Goal: Task Accomplishment & Management: Manage account settings

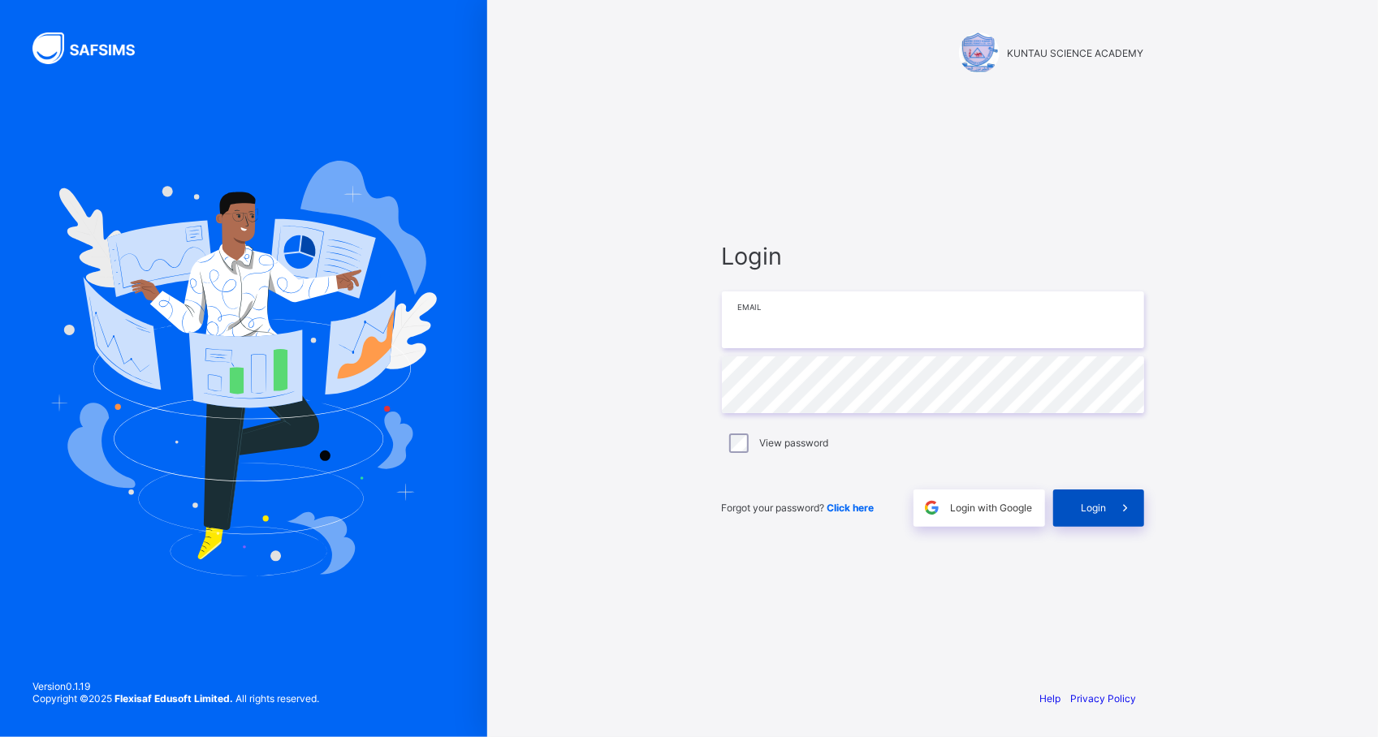
type input "**********"
click at [1109, 514] on span at bounding box center [1125, 508] width 37 height 37
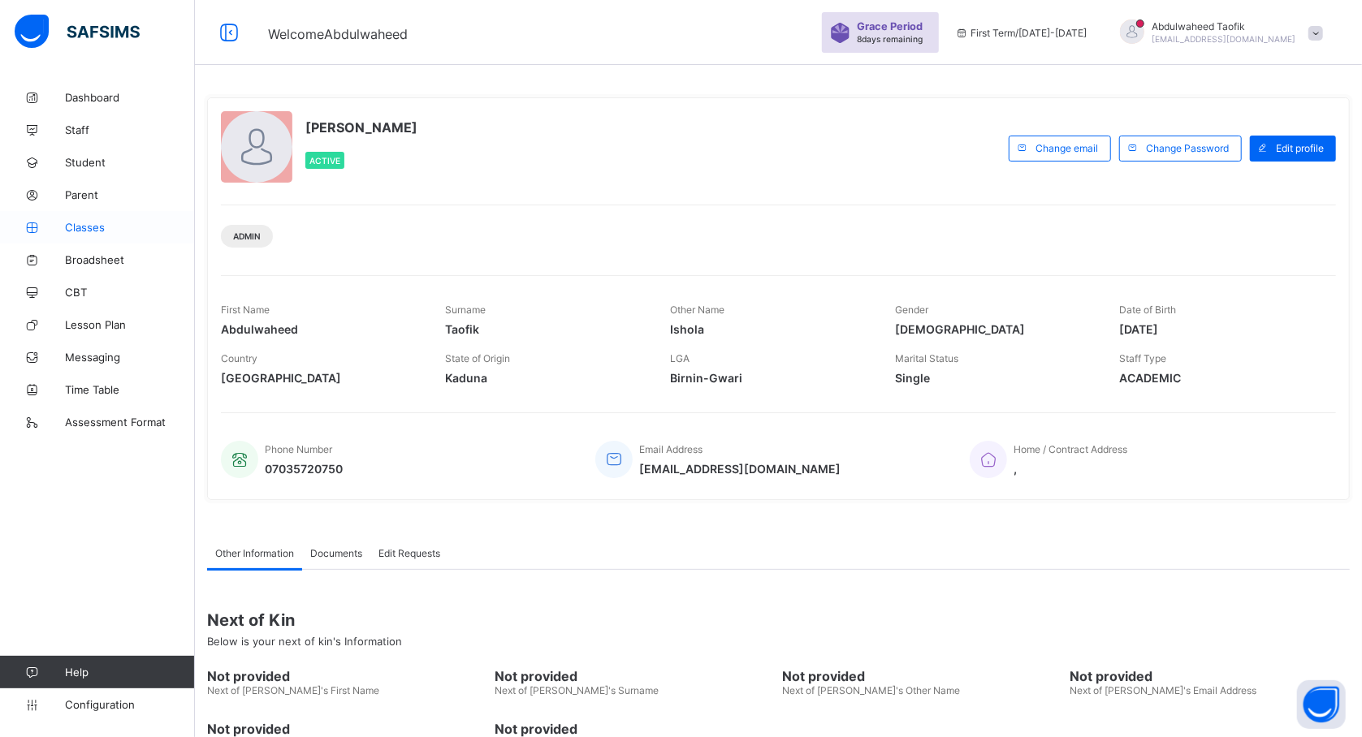
click at [83, 222] on span "Classes" at bounding box center [130, 227] width 130 height 13
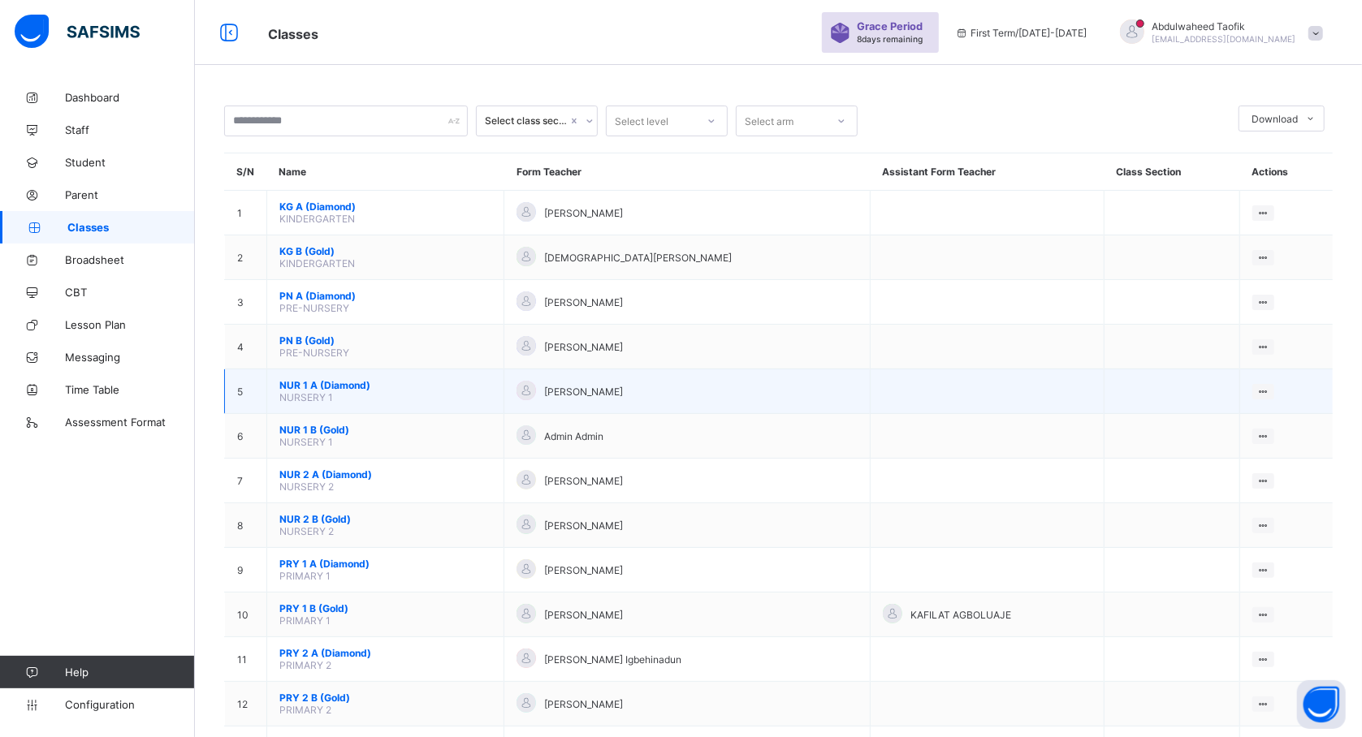
click at [516, 398] on div "[PERSON_NAME]" at bounding box center [686, 392] width 341 height 22
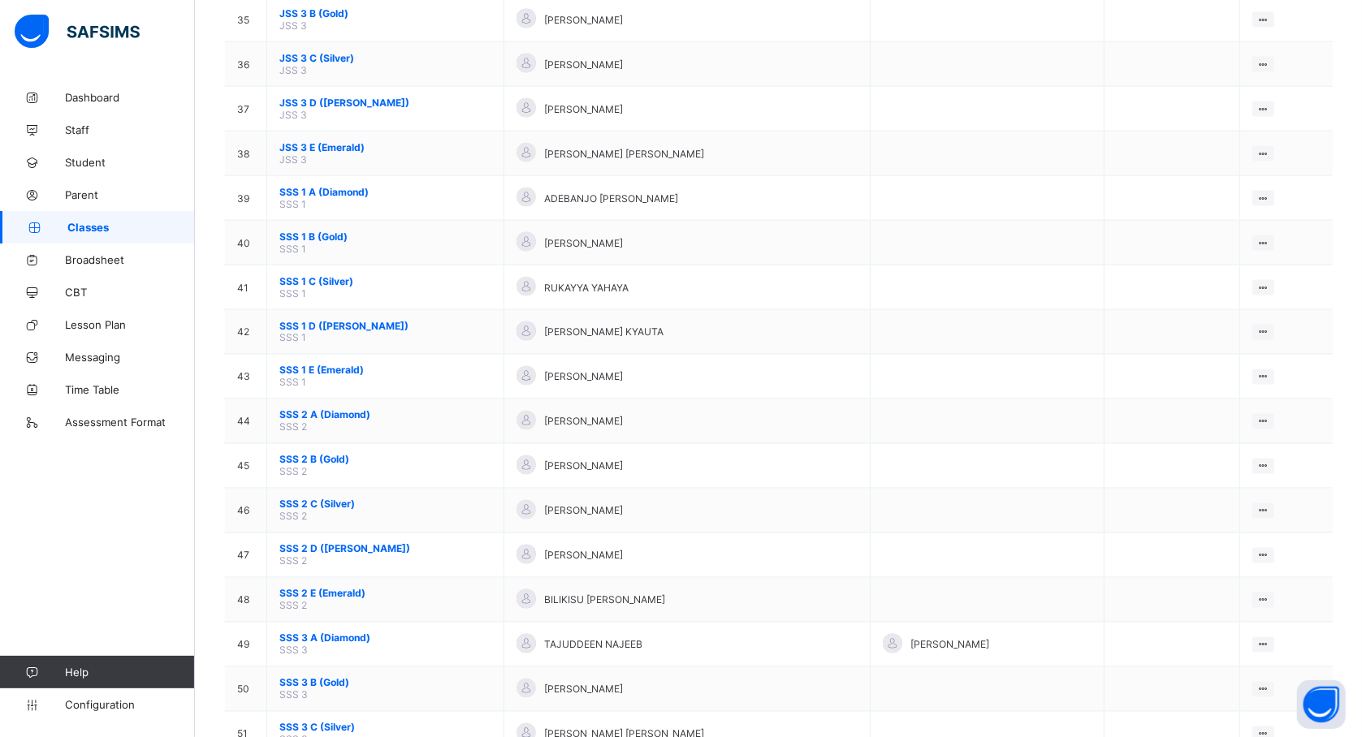
scroll to position [1846, 0]
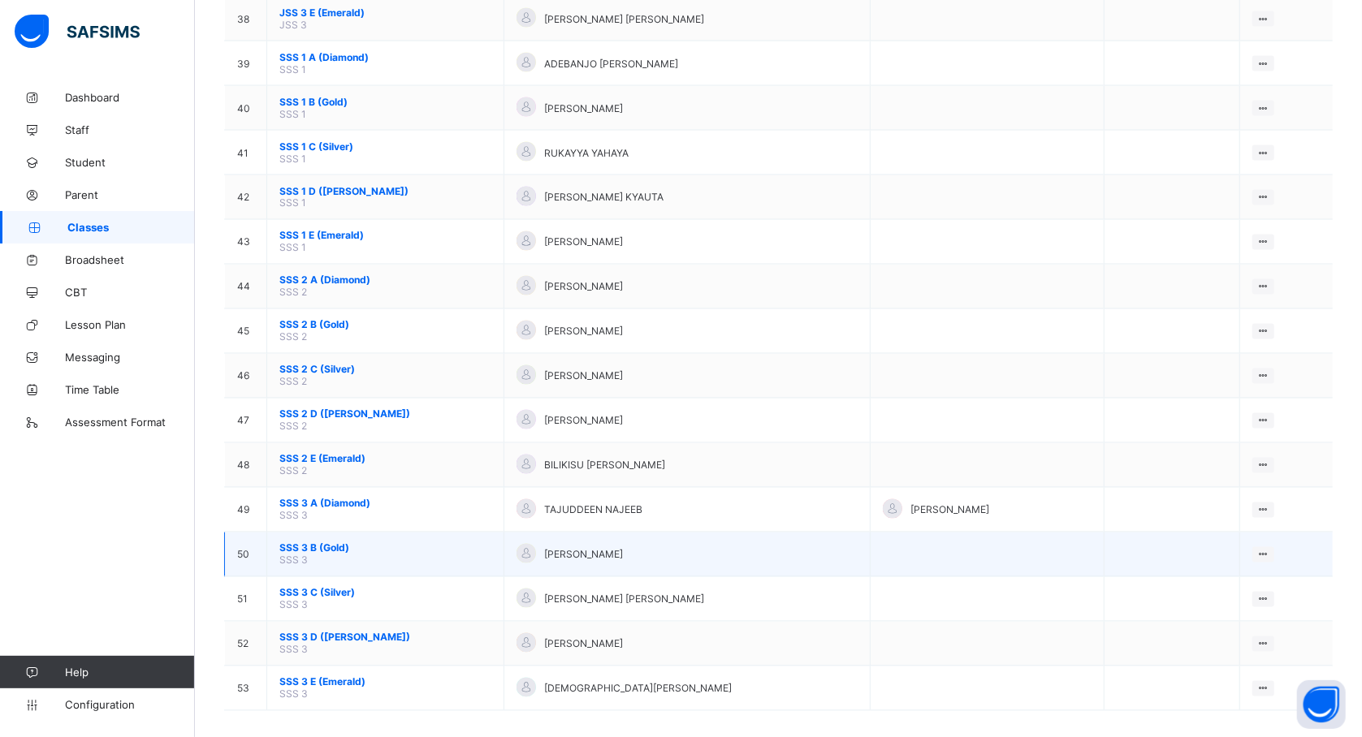
click at [330, 542] on span "SSS 3 B (Gold)" at bounding box center [385, 548] width 212 height 12
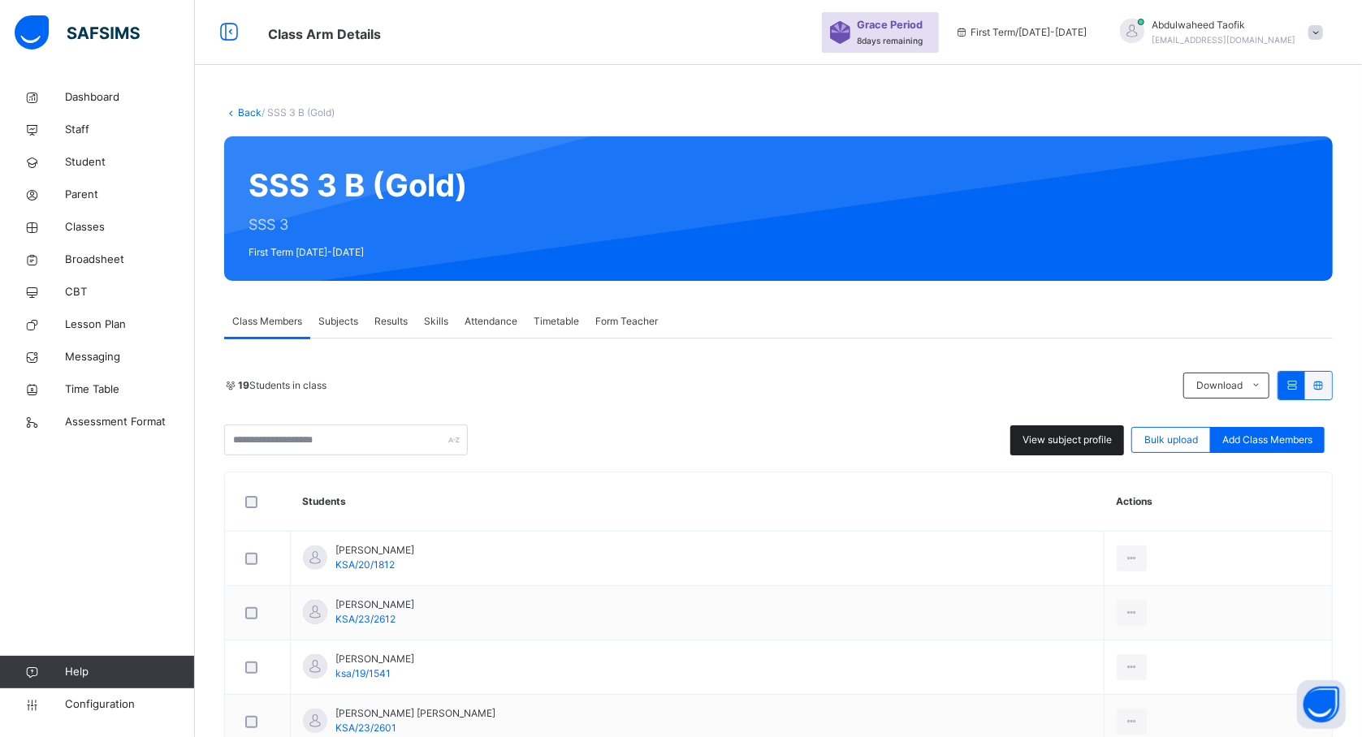
click at [1065, 440] on span "View subject profile" at bounding box center [1066, 440] width 89 height 15
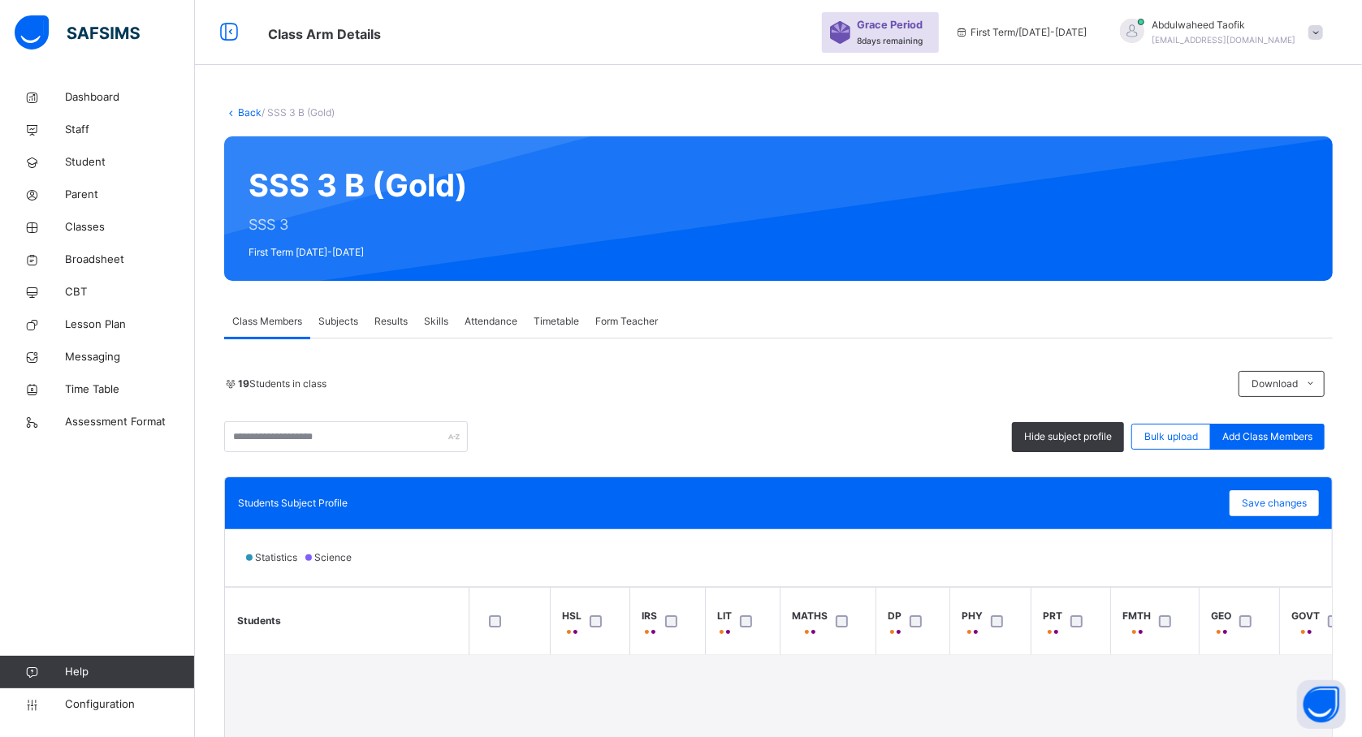
click at [526, 559] on div "Statistics Science" at bounding box center [778, 557] width 1107 height 57
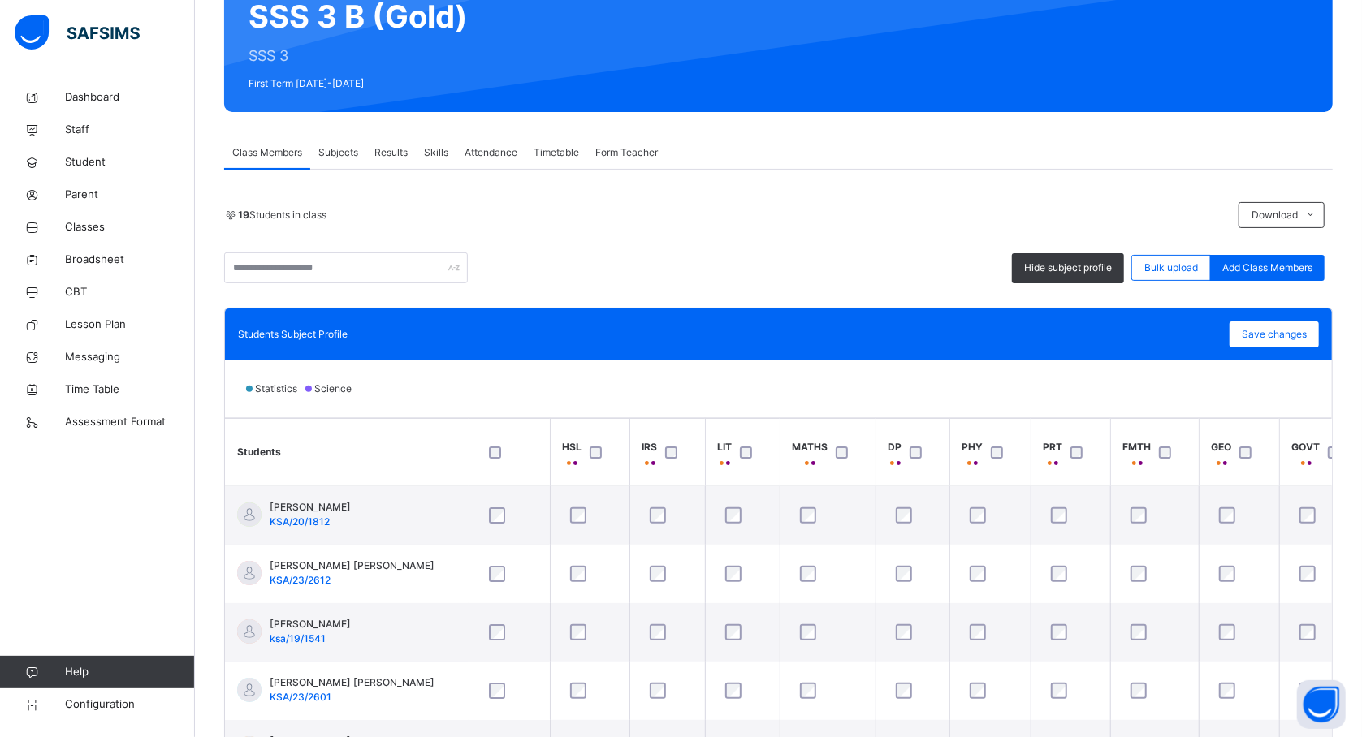
scroll to position [173, 0]
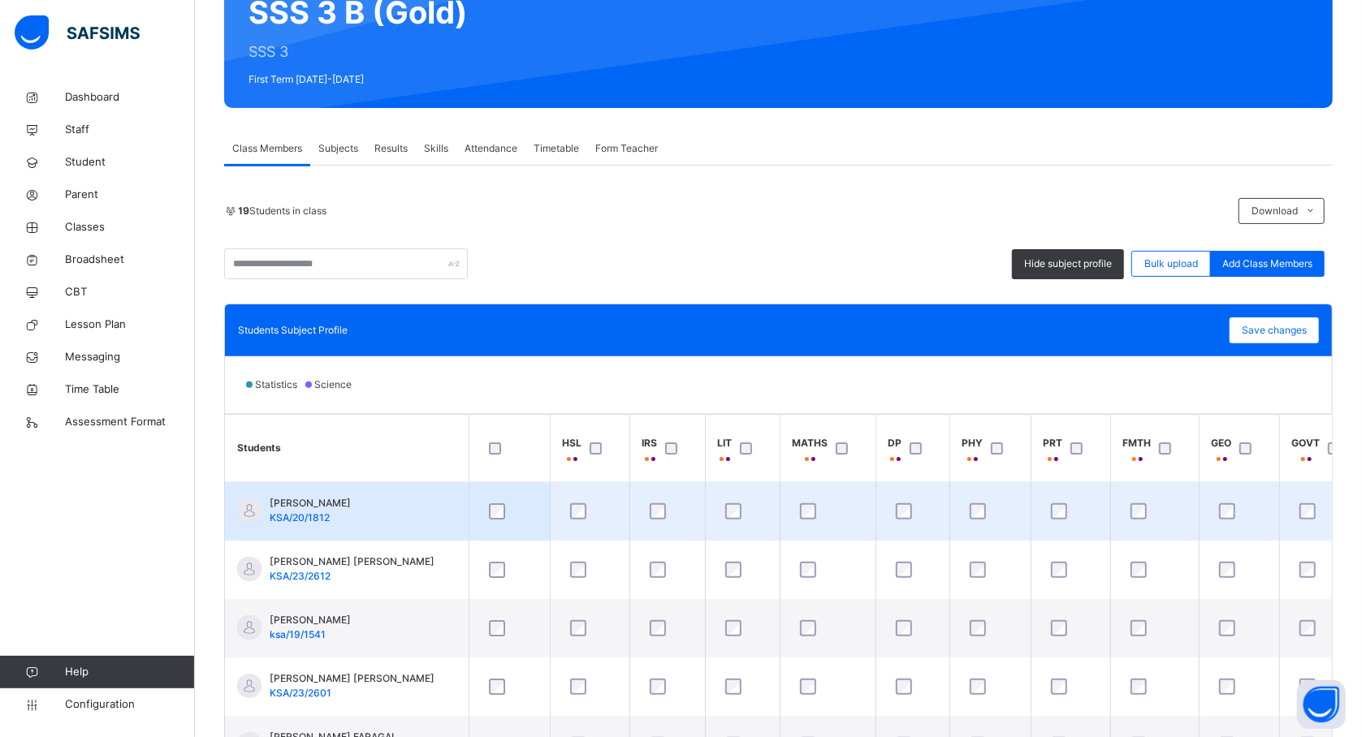
click at [1194, 531] on td at bounding box center [1154, 511] width 88 height 59
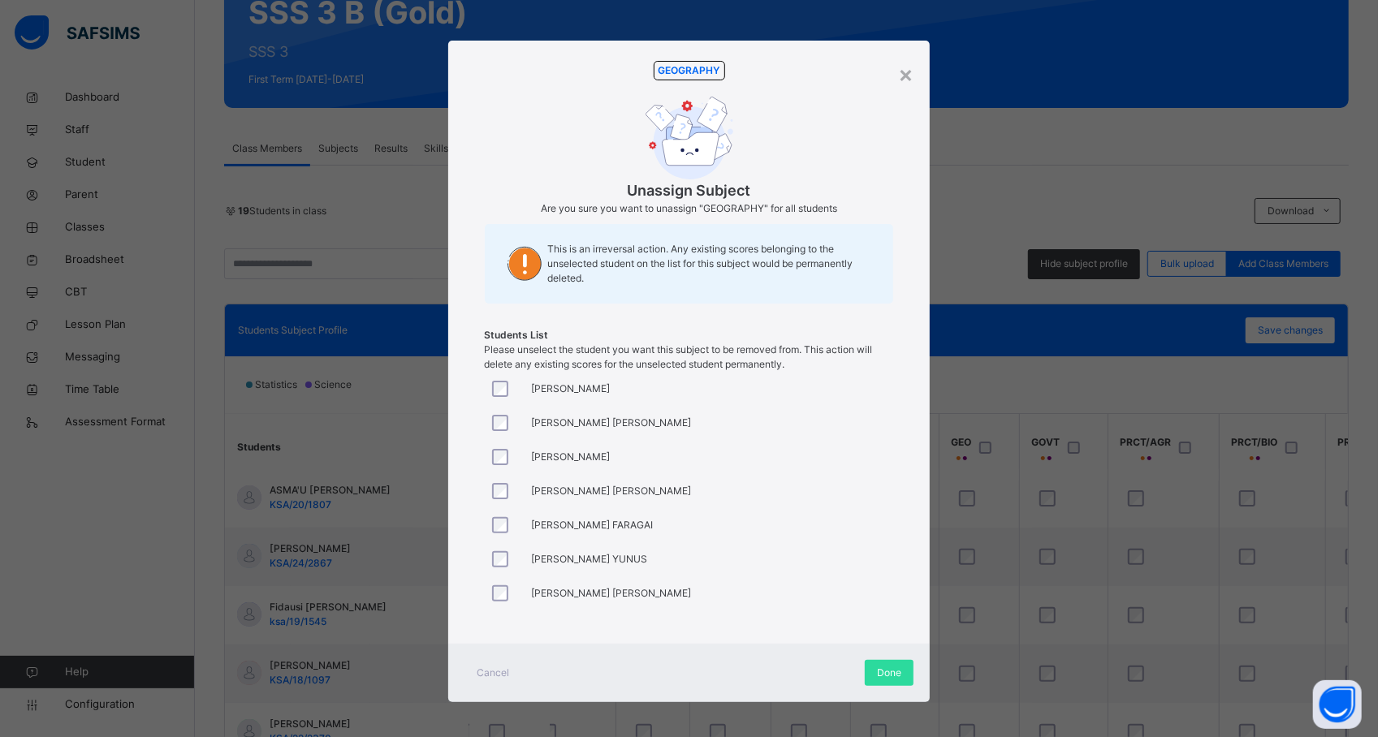
scroll to position [520, 260]
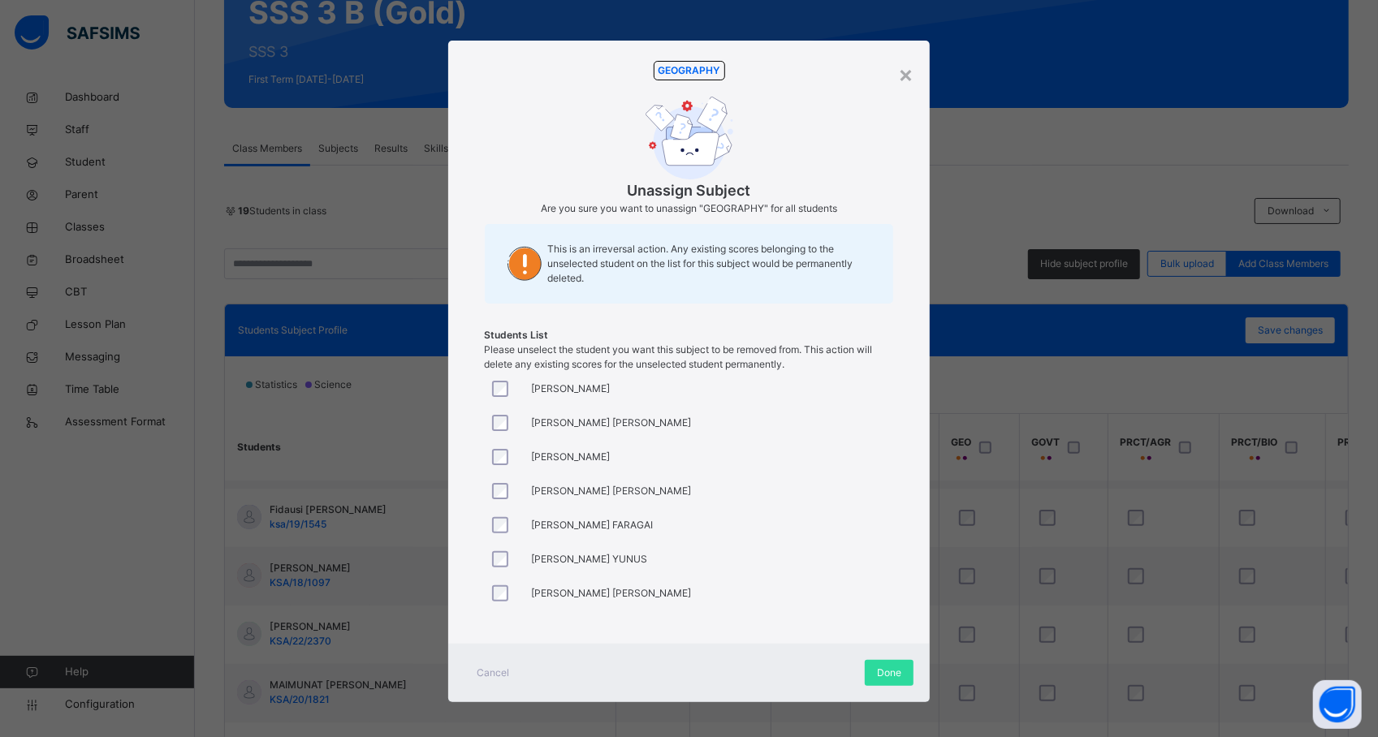
click at [744, 490] on div "[PERSON_NAME] NUHU [PERSON_NAME] SHEHU [PERSON_NAME] [PERSON_NAME] [PERSON_NAME…" at bounding box center [689, 494] width 409 height 244
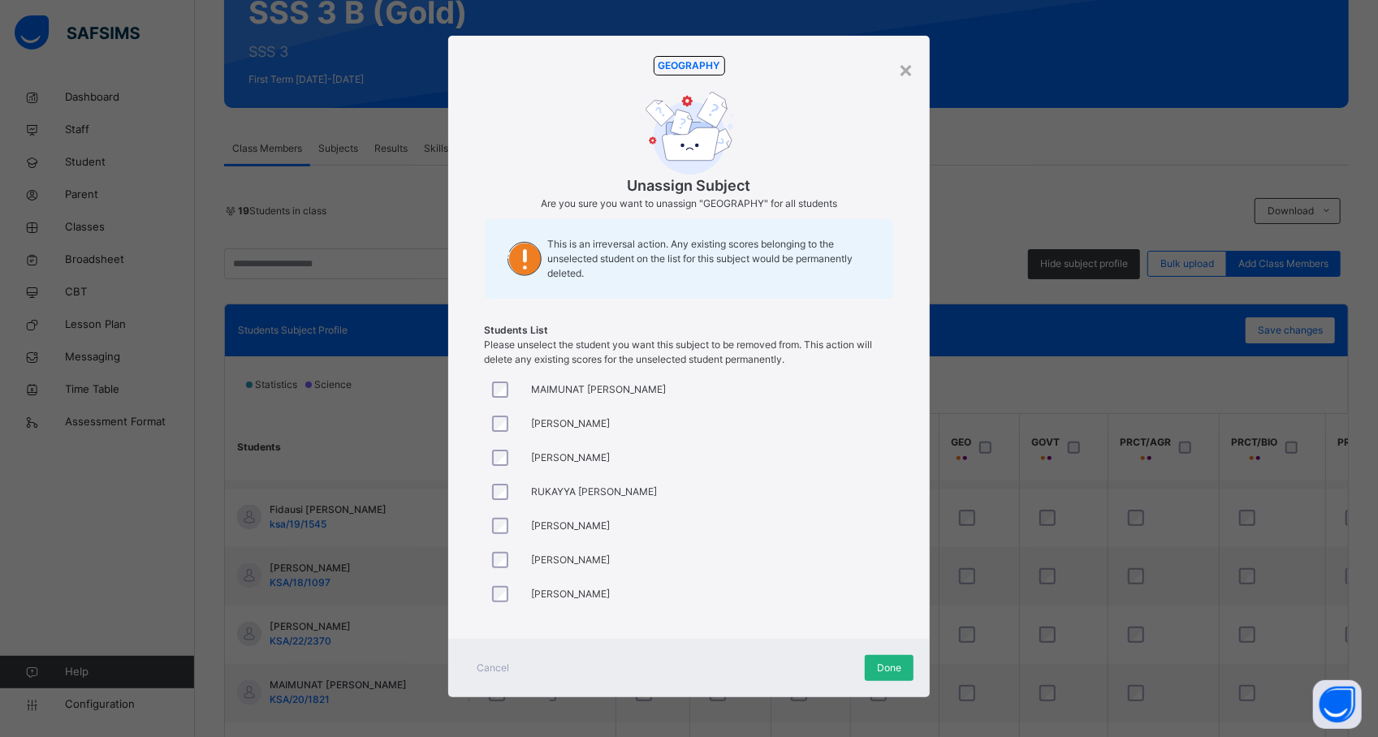
click at [878, 664] on span "Done" at bounding box center [889, 668] width 24 height 15
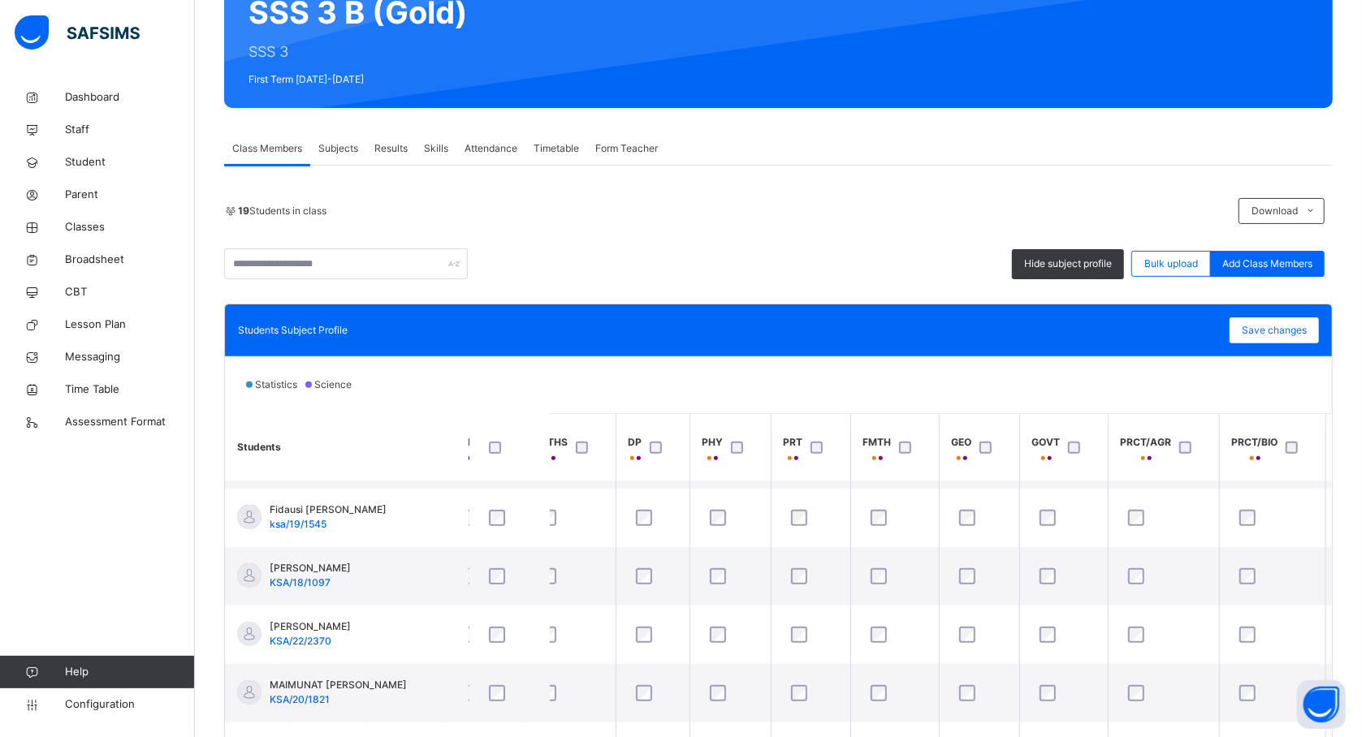
click at [1018, 443] on th "GEO" at bounding box center [979, 447] width 80 height 67
click at [1219, 448] on th "PRCT/AGR" at bounding box center [1162, 447] width 111 height 67
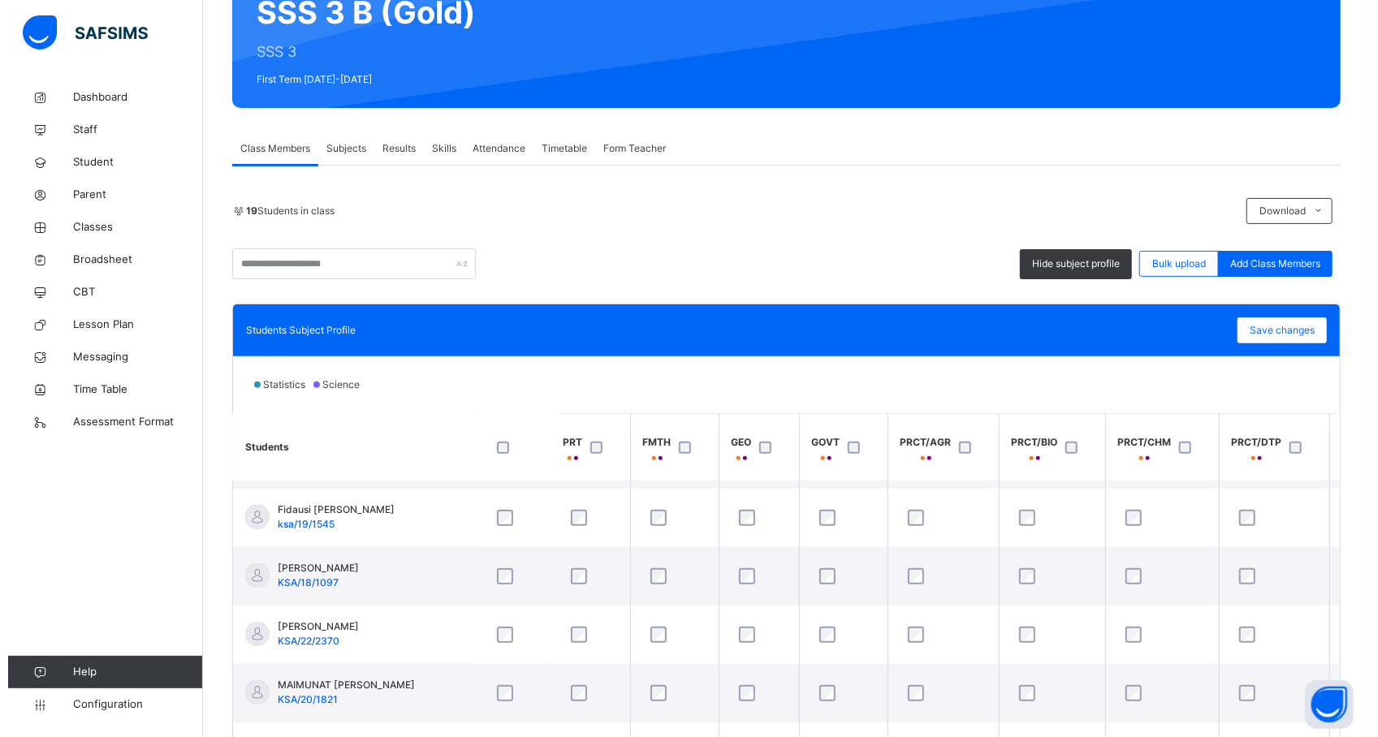
scroll to position [520, 779]
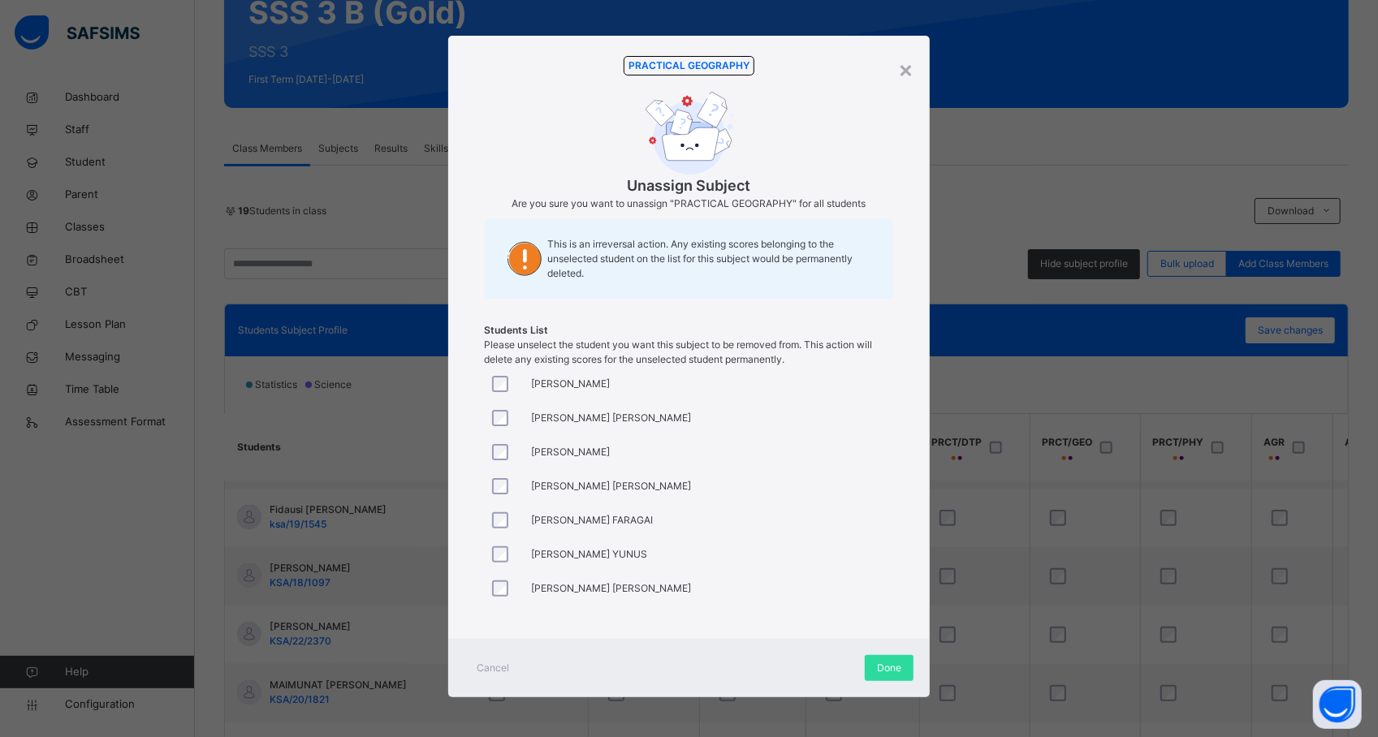
click at [777, 513] on div "[PERSON_NAME] NUHU [PERSON_NAME] SHEHU [PERSON_NAME] [PERSON_NAME] [PERSON_NAME…" at bounding box center [689, 489] width 409 height 244
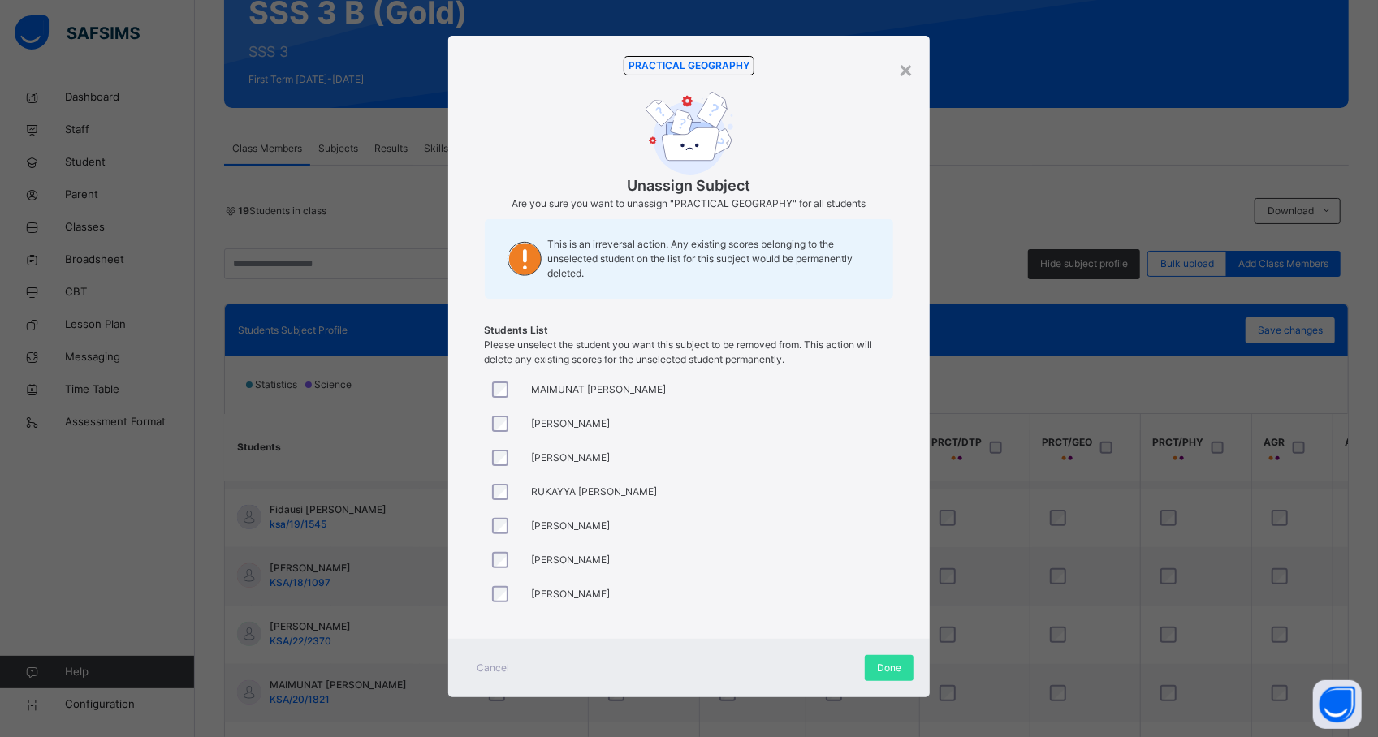
click at [734, 512] on div "[PERSON_NAME] NUHU [PERSON_NAME] SHEHU [PERSON_NAME] [PERSON_NAME] [PERSON_NAME…" at bounding box center [689, 489] width 409 height 244
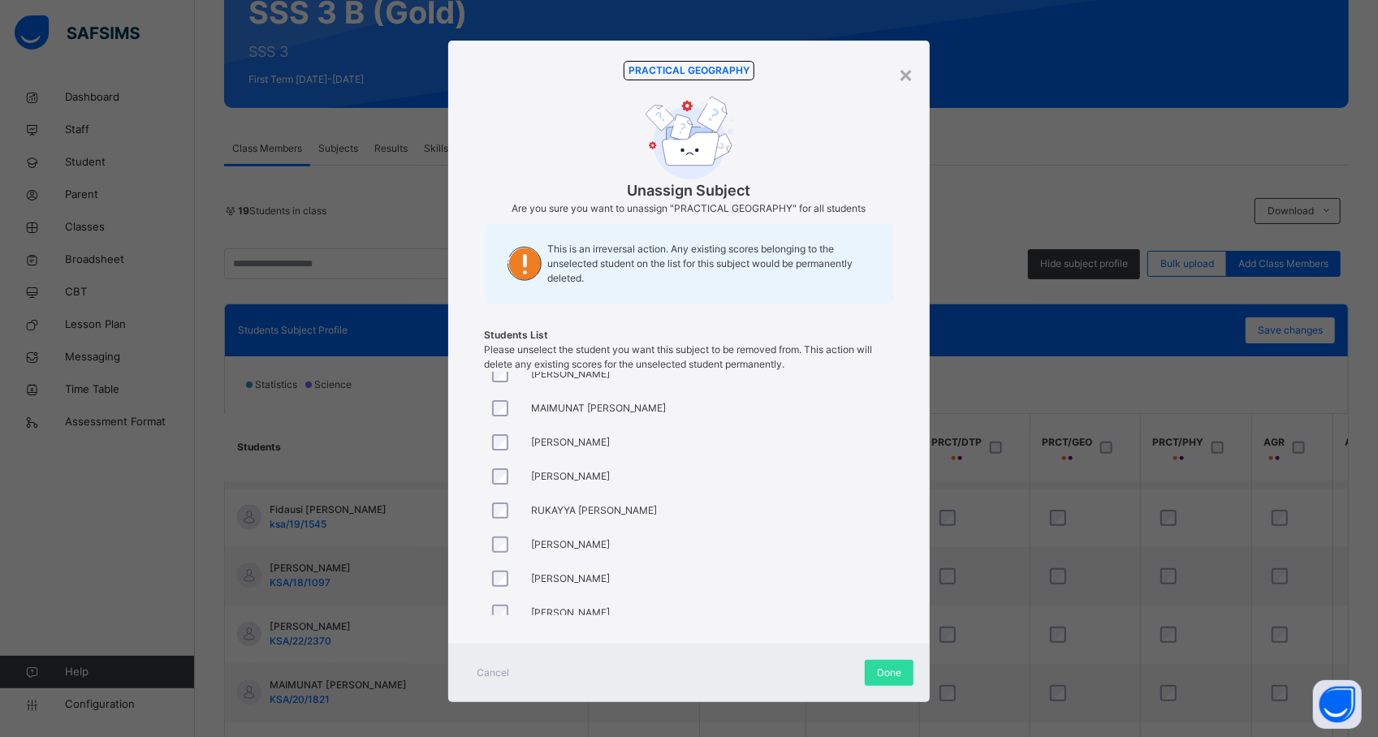
click at [489, 542] on div at bounding box center [504, 545] width 31 height 16
click at [887, 676] on span "Done" at bounding box center [889, 673] width 24 height 15
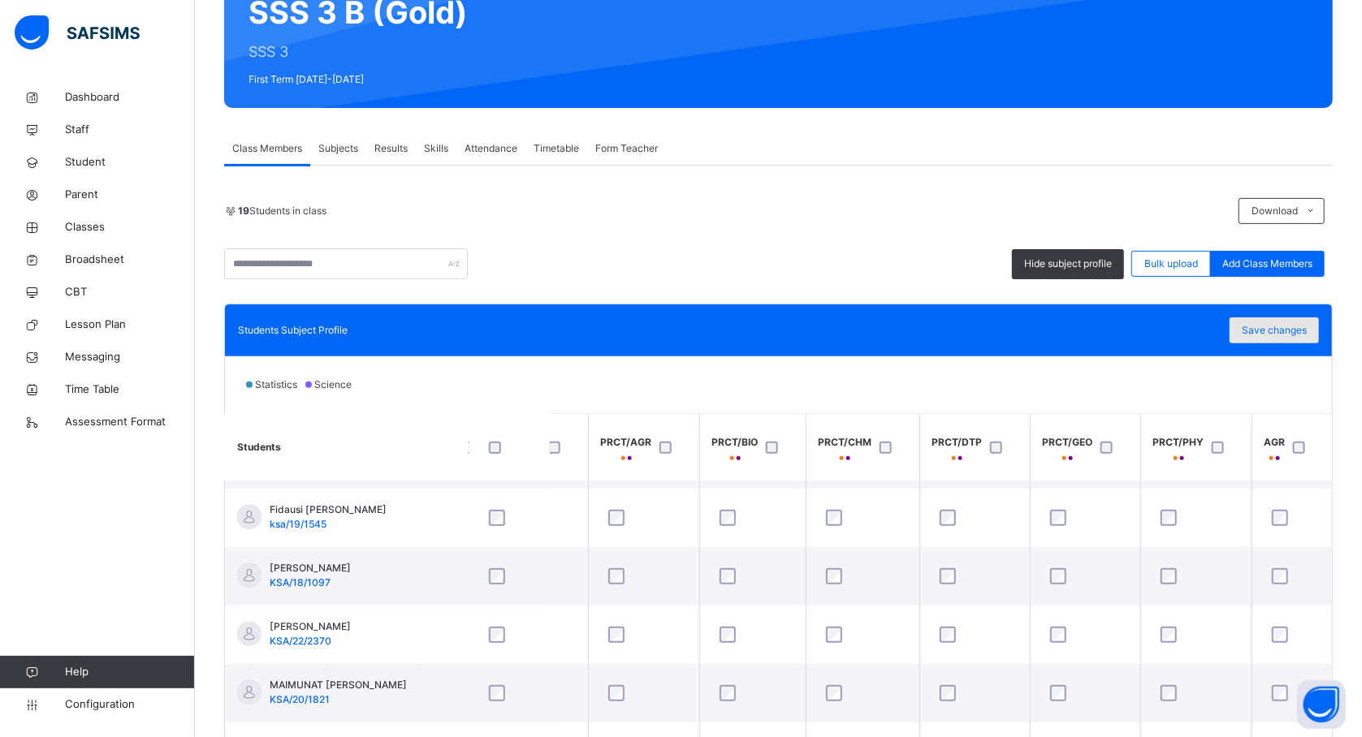
click at [1300, 339] on div "Save changes" at bounding box center [1273, 330] width 89 height 26
